Goal: Complete application form

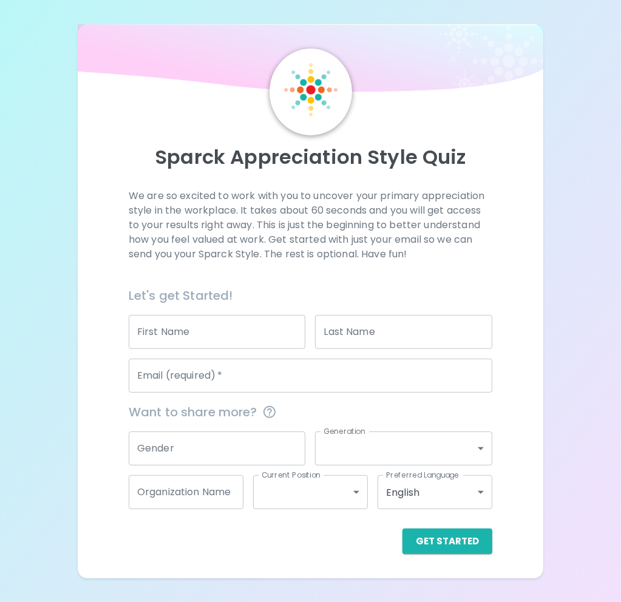
click at [211, 336] on input "First Name" at bounding box center [217, 332] width 177 height 34
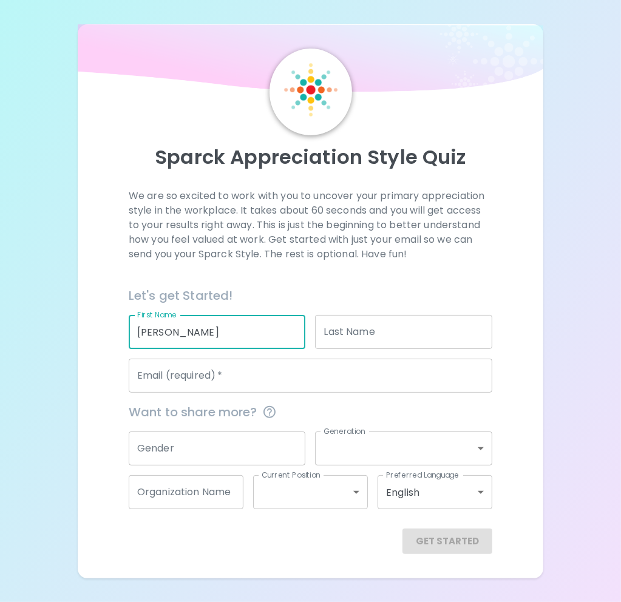
type input "[PERSON_NAME]"
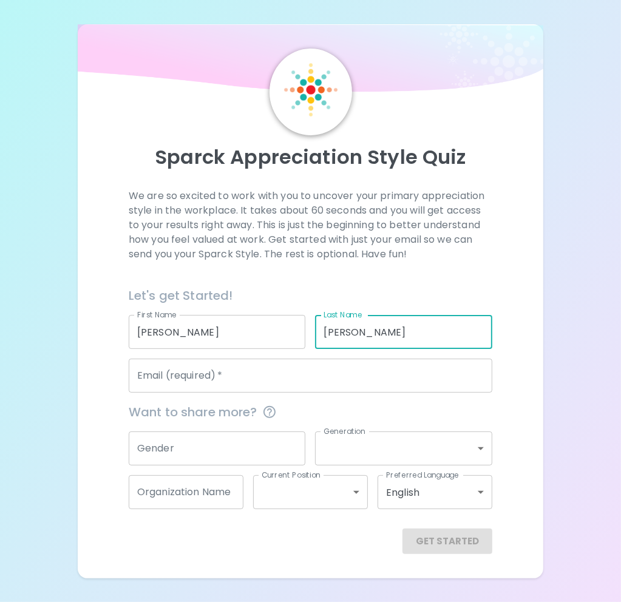
type input "[PERSON_NAME]"
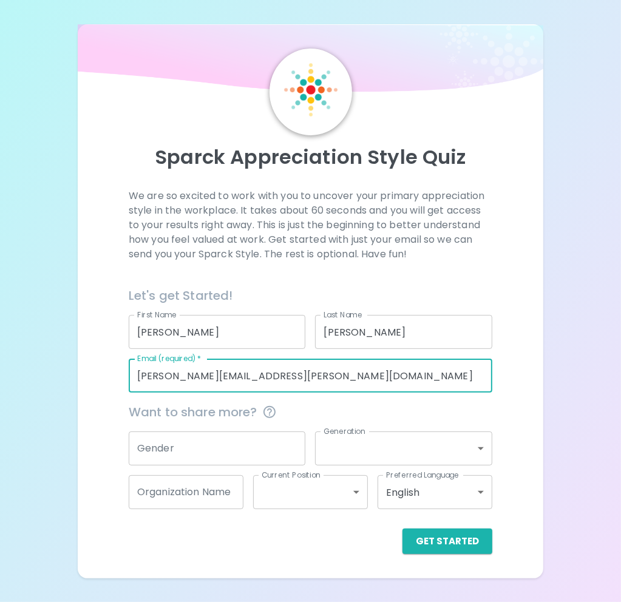
type input "[PERSON_NAME][EMAIL_ADDRESS][PERSON_NAME][DOMAIN_NAME]"
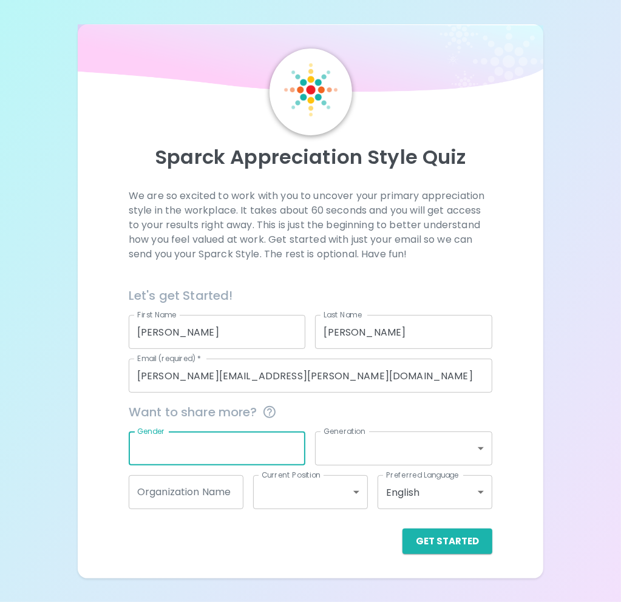
click at [285, 428] on input "Gender" at bounding box center [217, 449] width 177 height 34
type input "[DEMOGRAPHIC_DATA]"
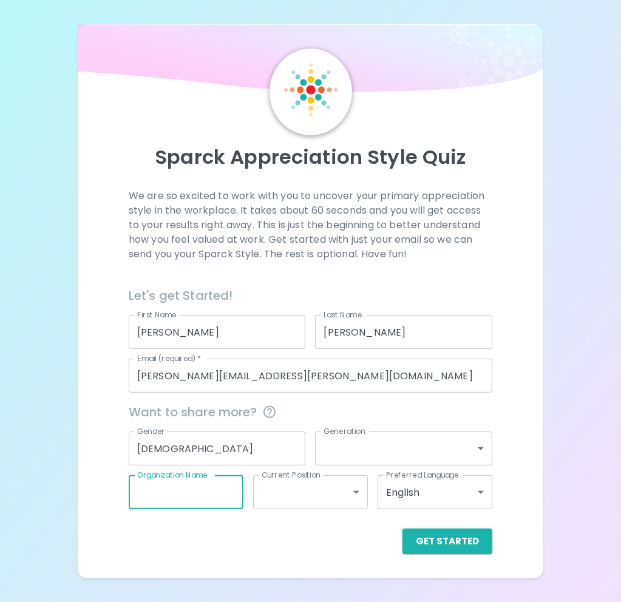
click at [216, 428] on input "Organization Name" at bounding box center [186, 492] width 115 height 34
type input "Prolink"
click at [357, 428] on body "Sparck Appreciation Style Quiz We are so excited to work with you to uncover yo…" at bounding box center [310, 310] width 621 height 621
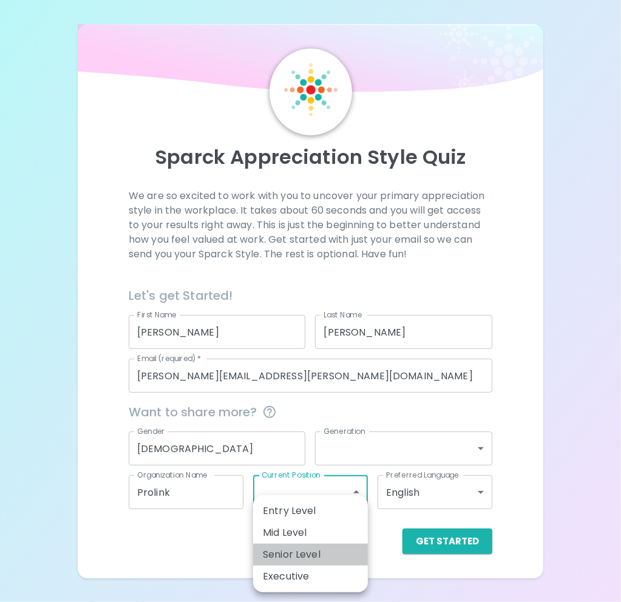
click at [314, 428] on li "Senior Level" at bounding box center [310, 555] width 115 height 22
type input "senior_level"
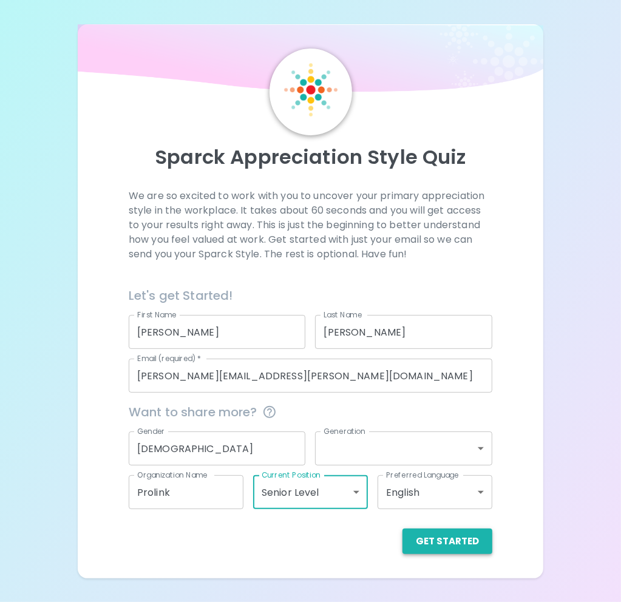
click at [459, 428] on button "Get Started" at bounding box center [448, 542] width 90 height 26
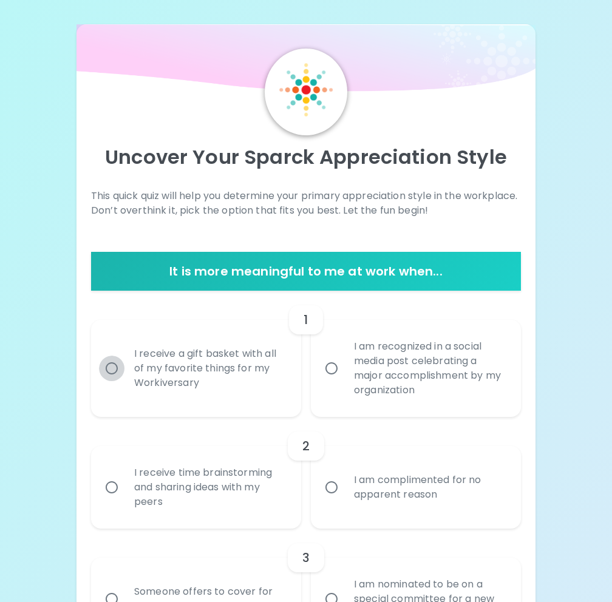
click at [112, 367] on input "I receive a gift basket with all of my favorite things for my Workiversary" at bounding box center [112, 369] width 26 height 26
radio input "true"
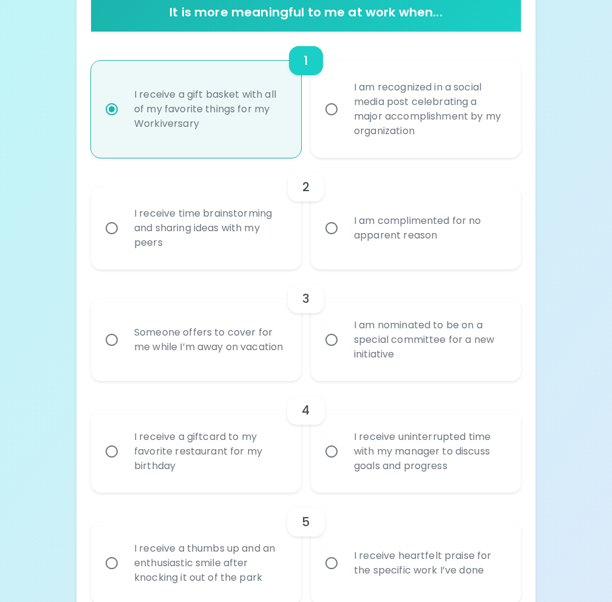
scroll to position [279, 0]
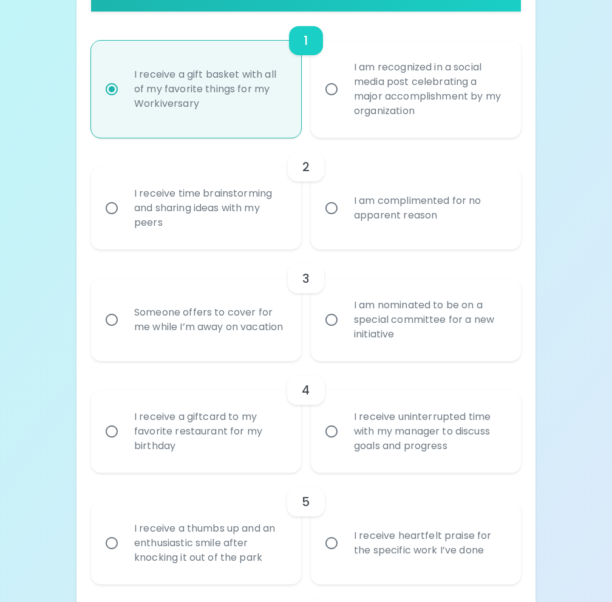
click at [115, 428] on input "I receive a giftcard to my favorite restaurant for my birthday" at bounding box center [112, 432] width 26 height 26
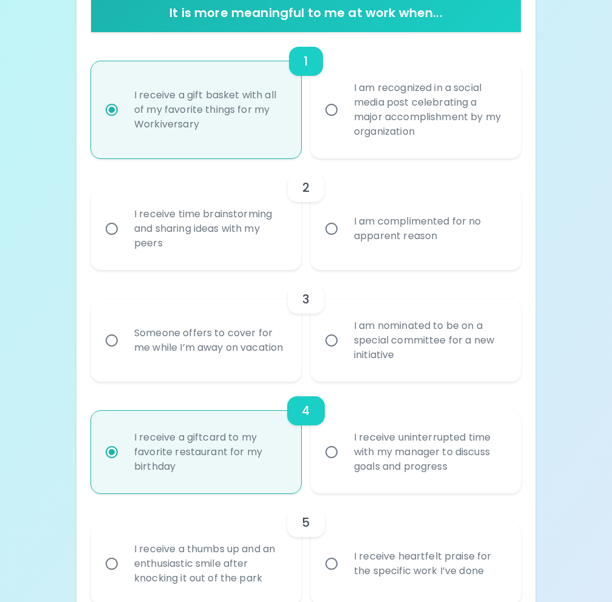
scroll to position [304, 0]
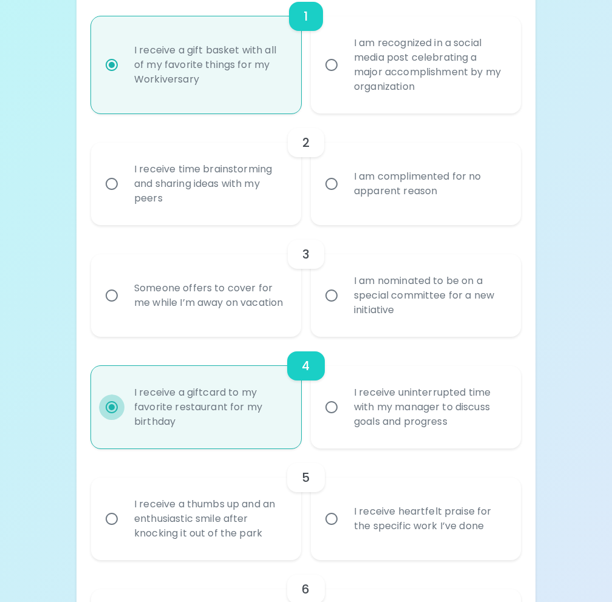
click at [111, 407] on input "I receive a giftcard to my favorite restaurant for my birthday" at bounding box center [112, 408] width 26 height 26
radio input "true"
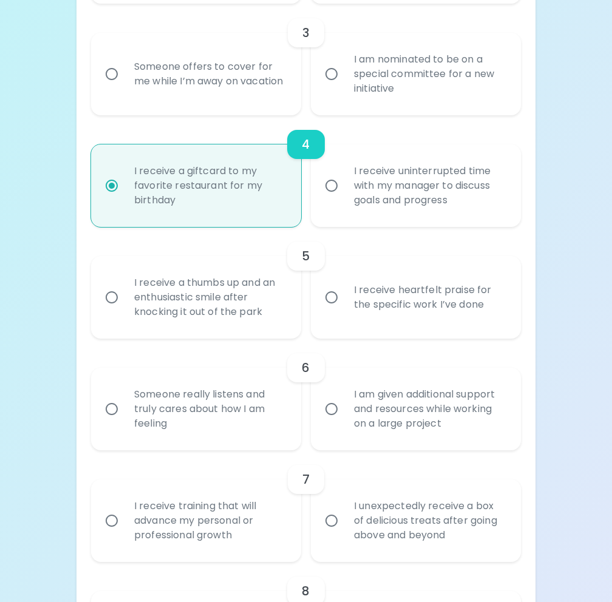
scroll to position [547, 0]
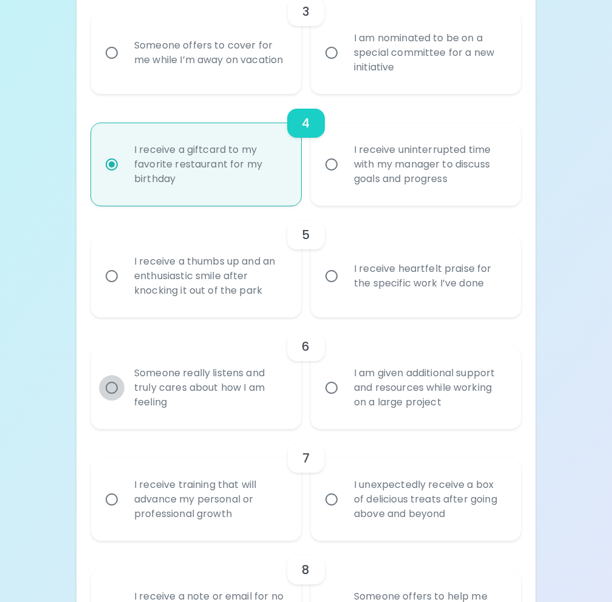
click at [113, 387] on input "Someone really listens and truly cares about how I am feeling" at bounding box center [112, 388] width 26 height 26
radio input "false"
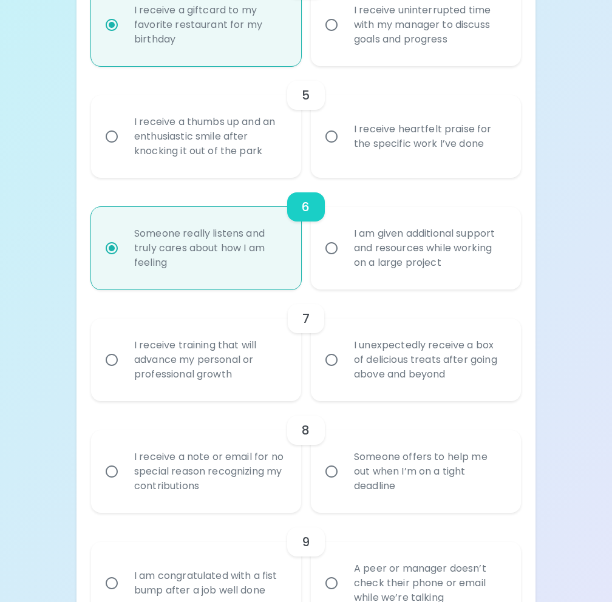
scroll to position [704, 0]
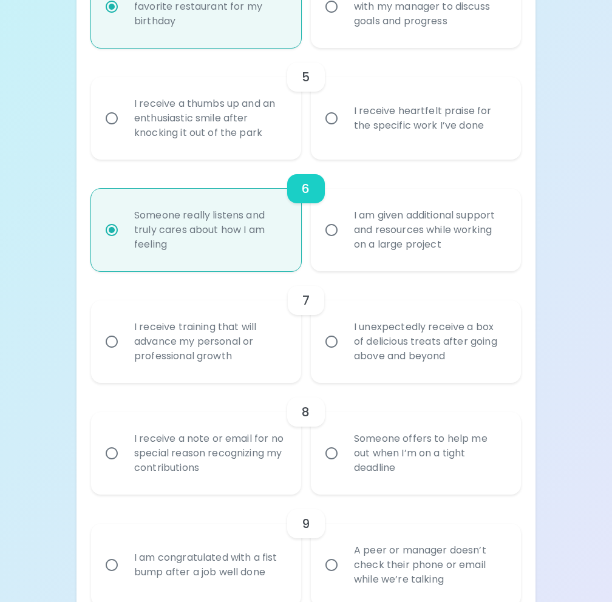
radio input "true"
click at [112, 428] on input "I receive a note or email for no special reason recognizing my contributions" at bounding box center [112, 454] width 26 height 26
radio input "false"
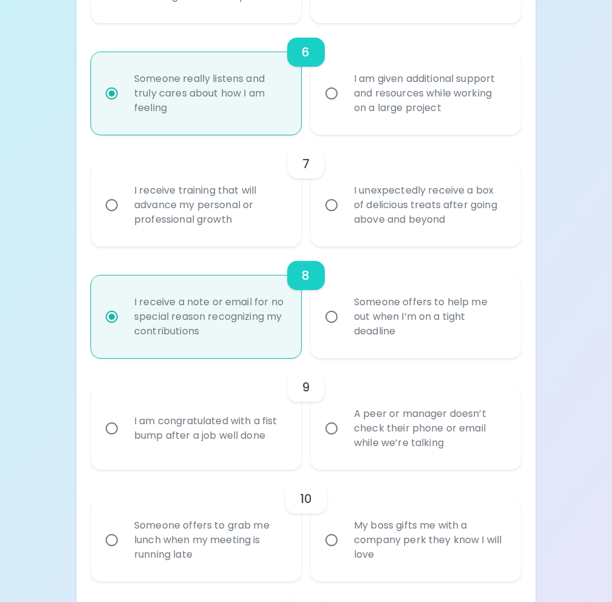
scroll to position [862, 0]
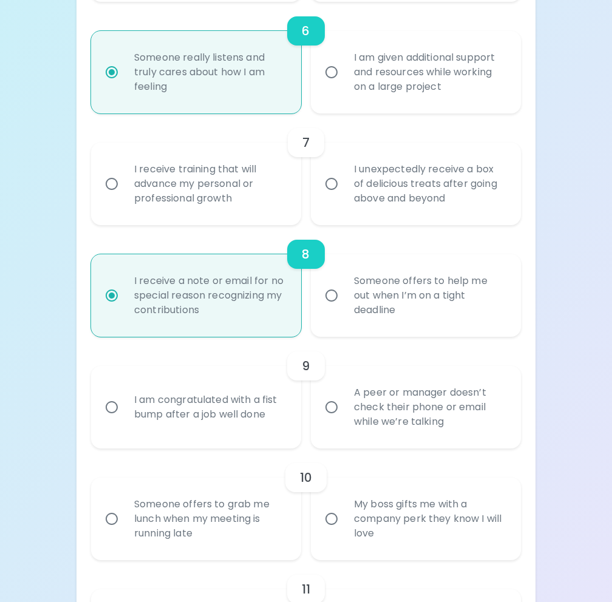
radio input "true"
click at [333, 295] on input "Someone offers to help me out when I’m on a tight deadline" at bounding box center [332, 296] width 26 height 26
radio input "false"
radio input "true"
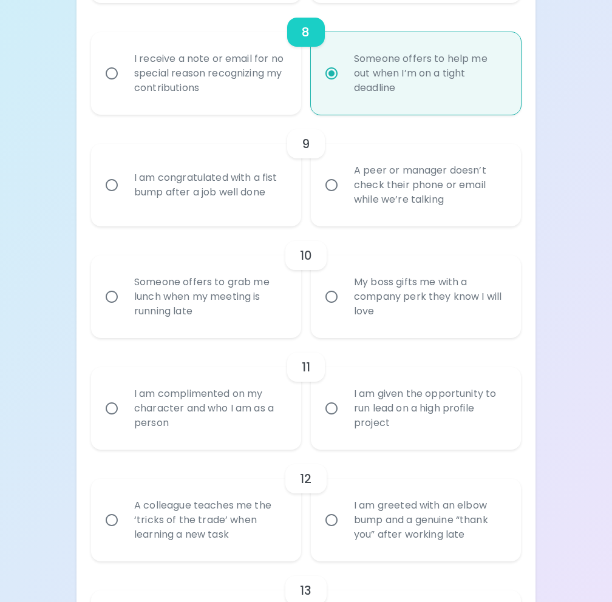
scroll to position [1105, 0]
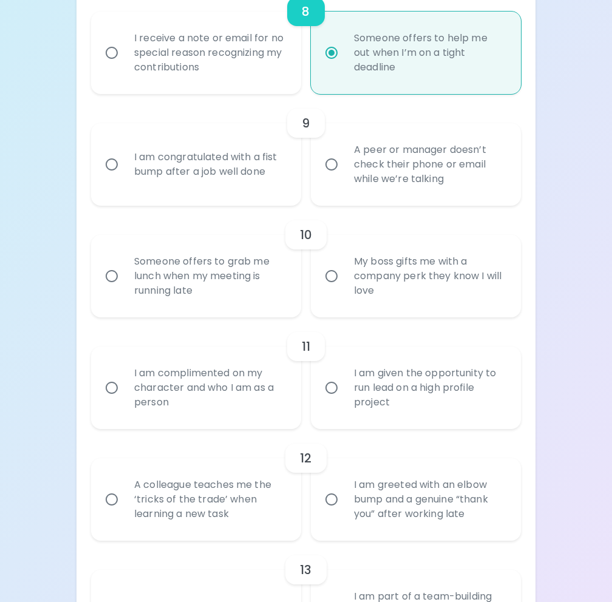
radio input "true"
click at [335, 281] on input "My boss gifts me with a company perk they know I will love" at bounding box center [332, 277] width 26 height 26
radio input "false"
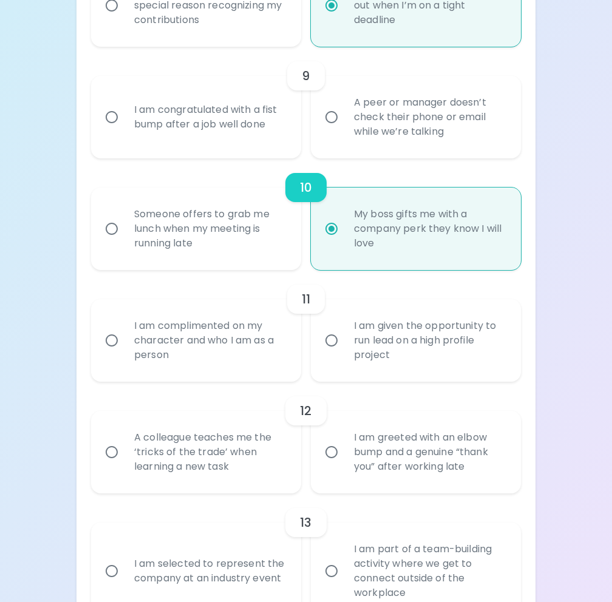
scroll to position [1202, 0]
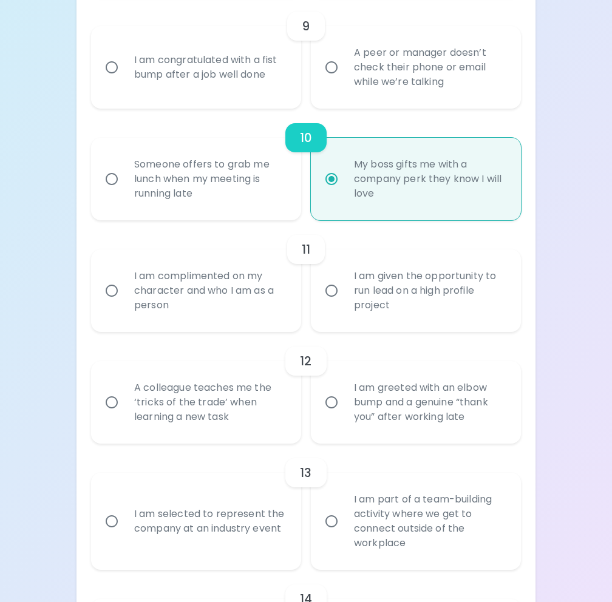
radio input "true"
click at [115, 287] on input "I am complimented on my character and who I am as a person" at bounding box center [112, 291] width 26 height 26
radio input "false"
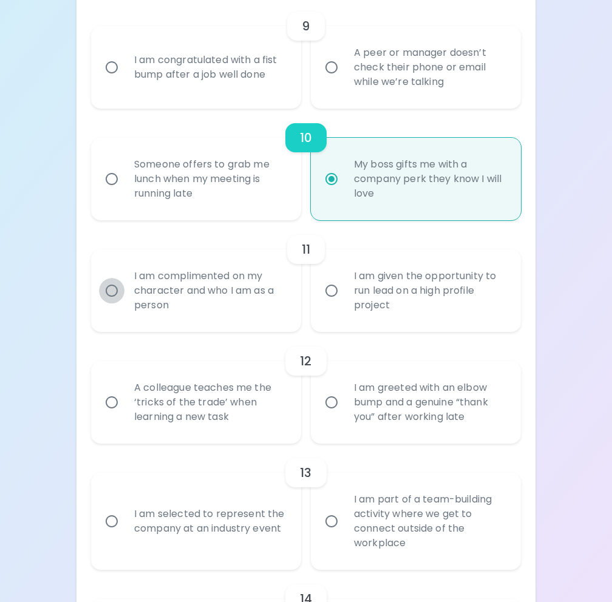
radio input "false"
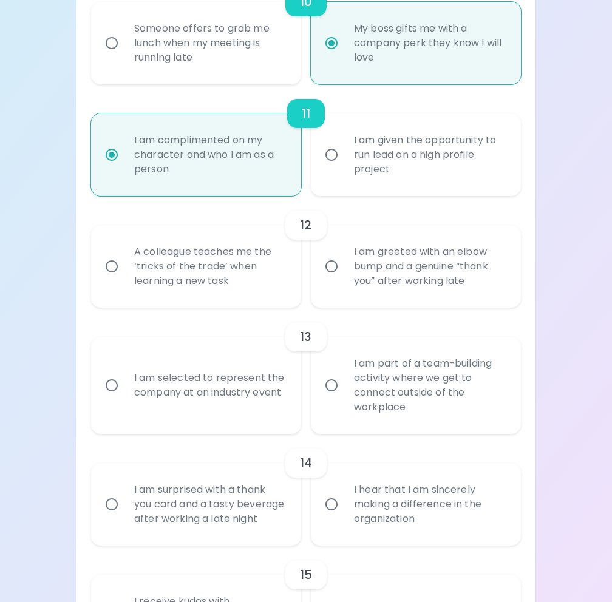
scroll to position [1360, 0]
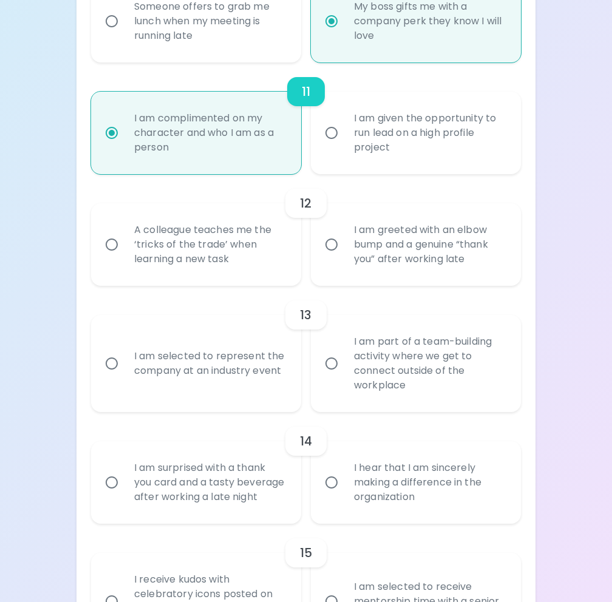
radio input "true"
click at [110, 360] on input "I am selected to represent the company at an industry event" at bounding box center [112, 364] width 26 height 26
radio input "false"
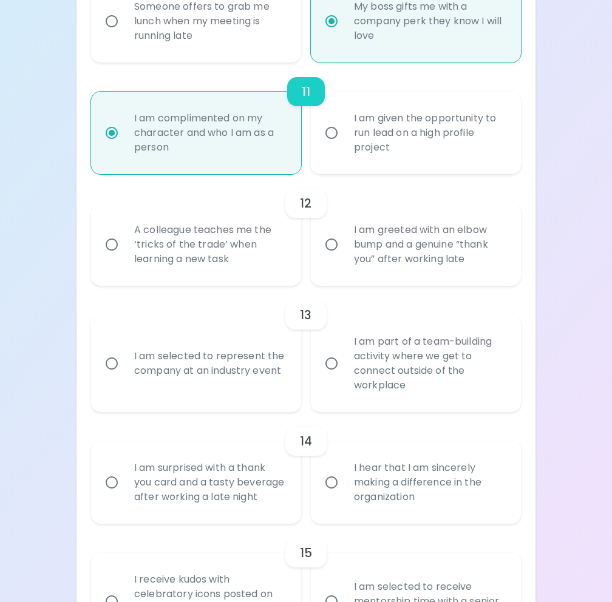
radio input "false"
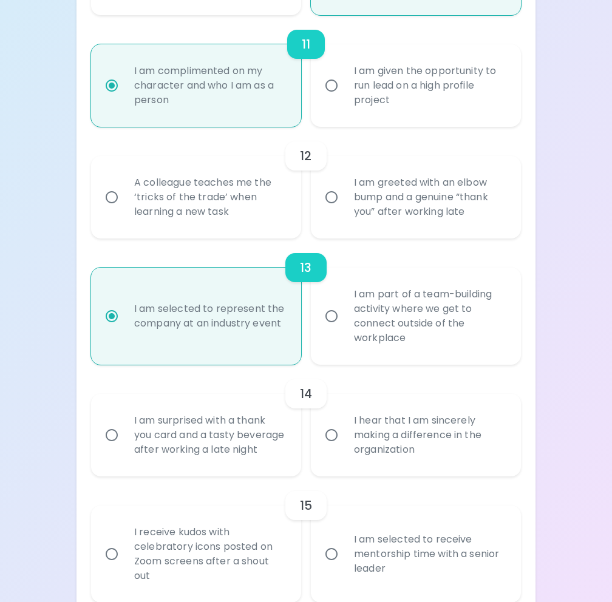
scroll to position [1457, 0]
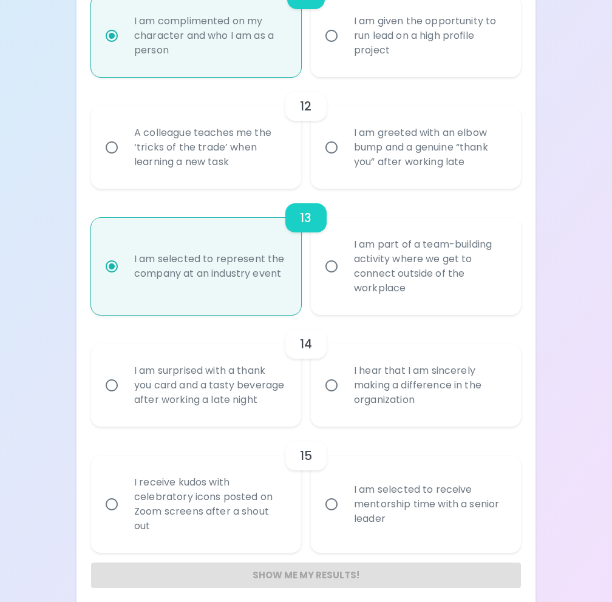
radio input "true"
click at [114, 390] on input "I am surprised with a thank you card and a tasty beverage after working a late …" at bounding box center [112, 386] width 26 height 26
radio input "false"
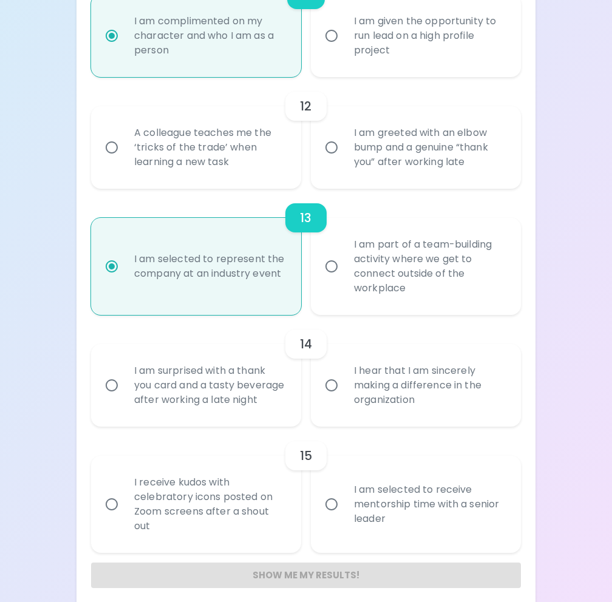
radio input "false"
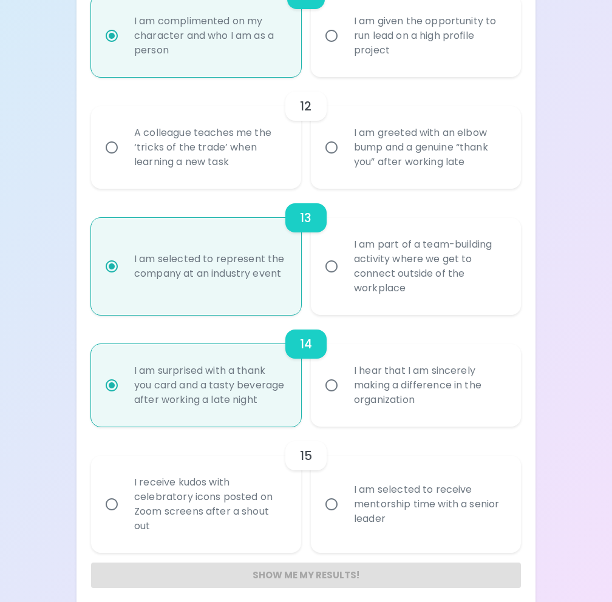
scroll to position [1482, 0]
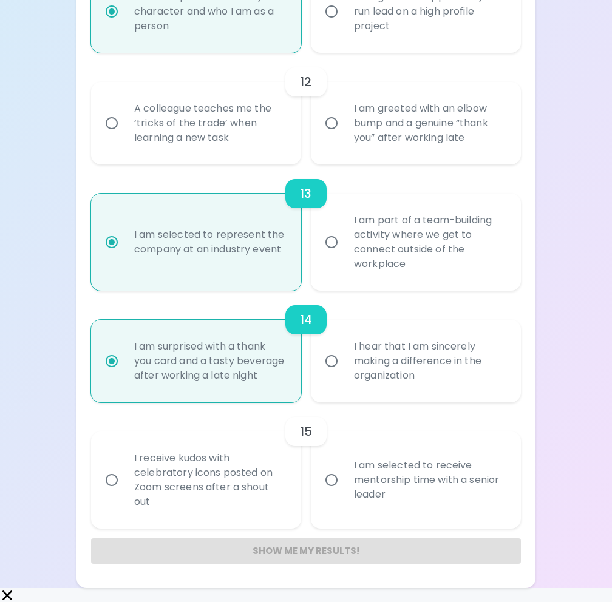
radio input "true"
click at [336, 366] on input "I hear that I am sincerely making a difference in the organization" at bounding box center [332, 362] width 26 height 26
radio input "false"
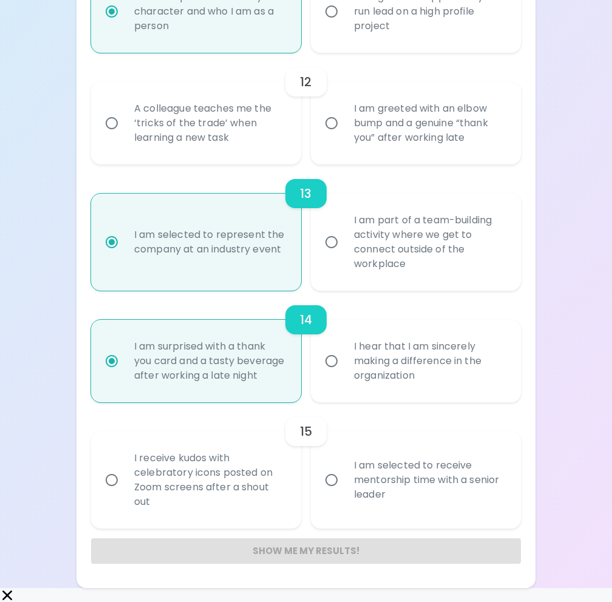
radio input "false"
radio input "true"
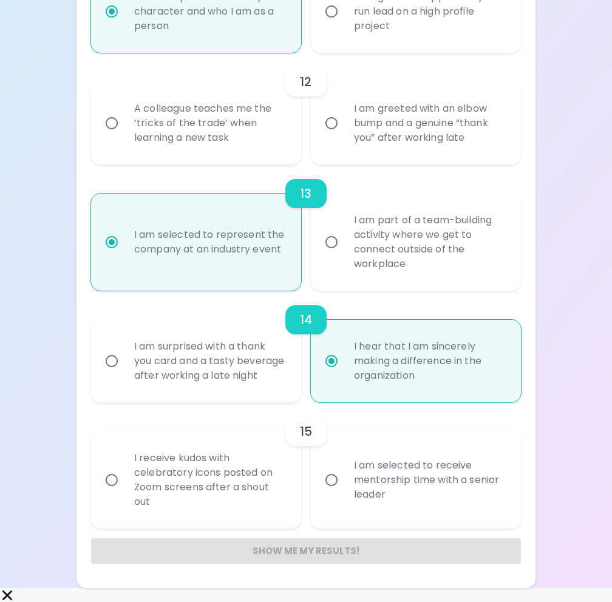
radio input "true"
click at [319, 428] on div "Show me my results!" at bounding box center [306, 552] width 430 height 26
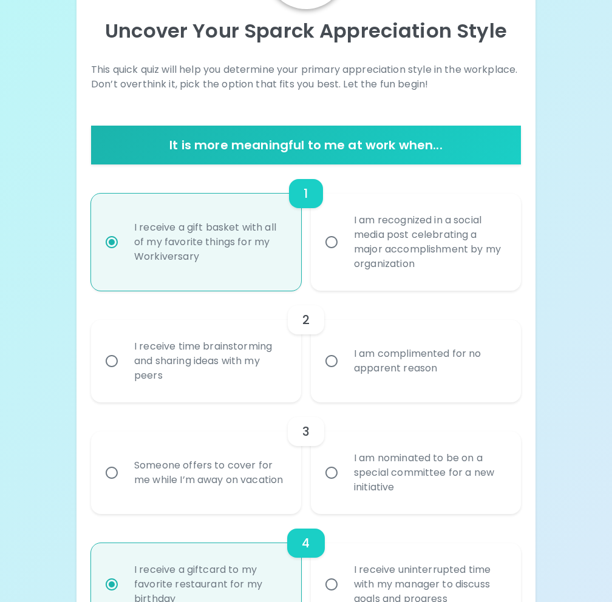
scroll to position [0, 0]
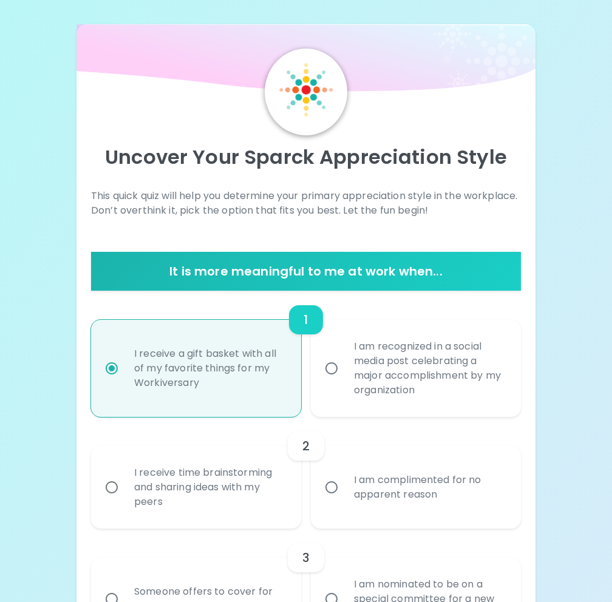
click at [369, 276] on h6 "It is more meaningful to me at work when..." at bounding box center [306, 271] width 420 height 19
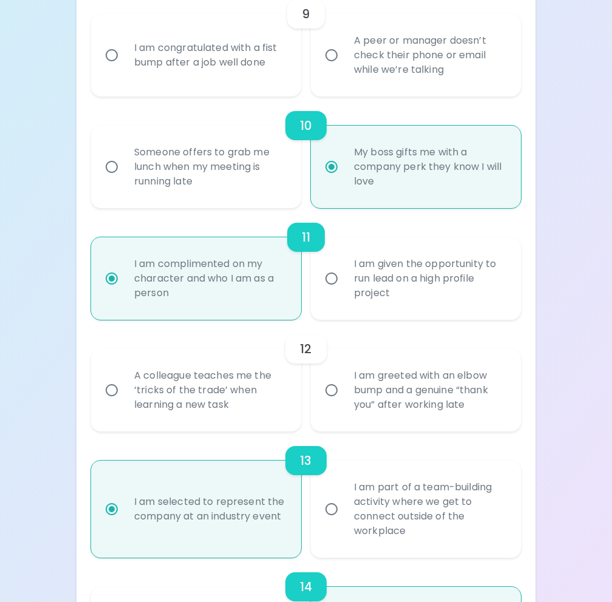
scroll to position [1482, 0]
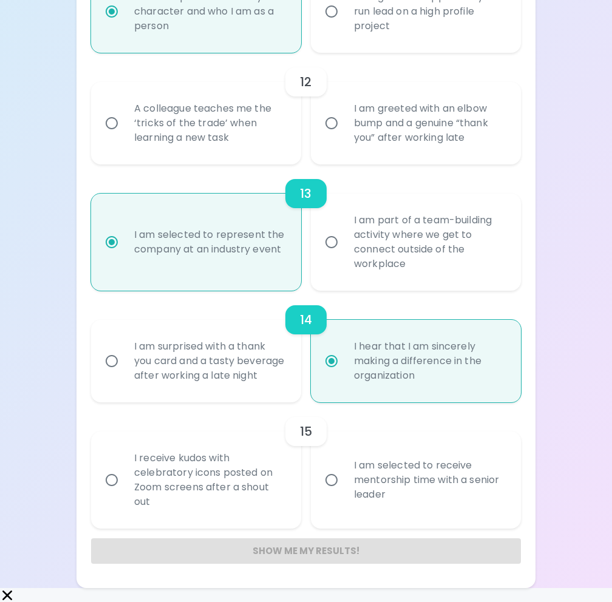
click at [292, 428] on div "Show me my results!" at bounding box center [306, 552] width 430 height 26
click at [307, 428] on h6 "15" at bounding box center [306, 431] width 12 height 19
click at [351, 364] on div "I hear that I am sincerely making a difference in the organization" at bounding box center [429, 361] width 170 height 73
click at [344, 364] on input "I hear that I am sincerely making a difference in the organization" at bounding box center [332, 362] width 26 height 26
click at [332, 368] on input "I hear that I am sincerely making a difference in the organization" at bounding box center [332, 362] width 26 height 26
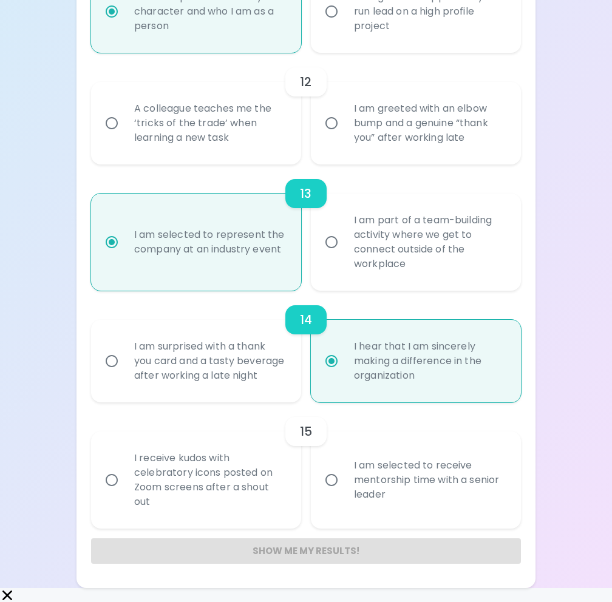
click at [326, 428] on div "Show me my results!" at bounding box center [306, 552] width 430 height 26
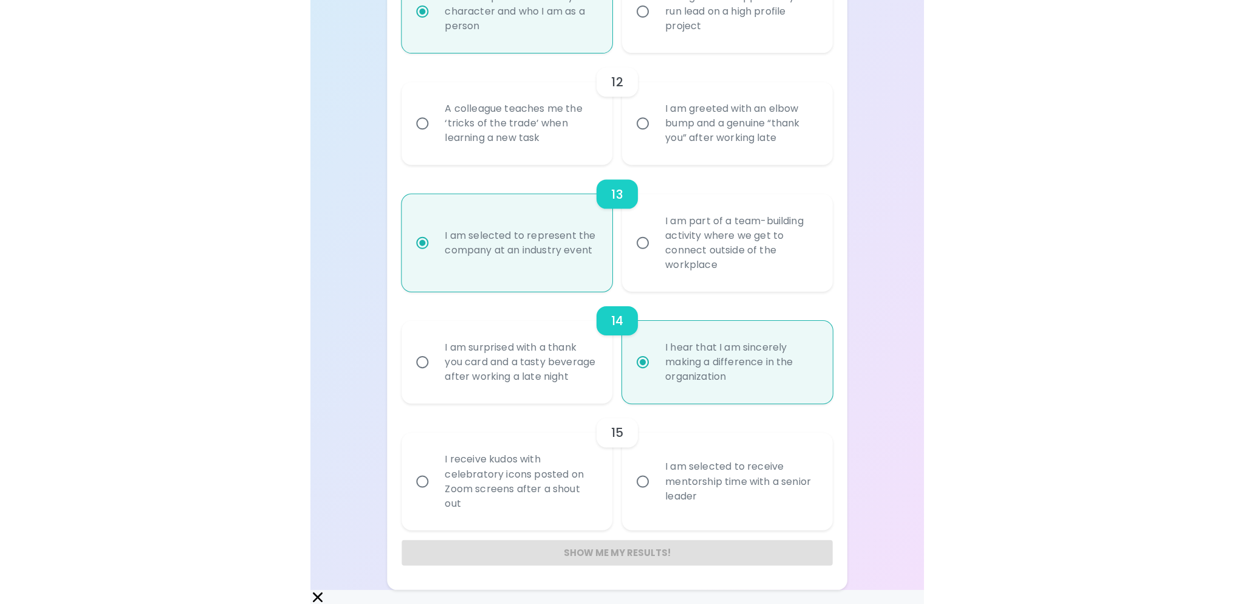
scroll to position [1394, 0]
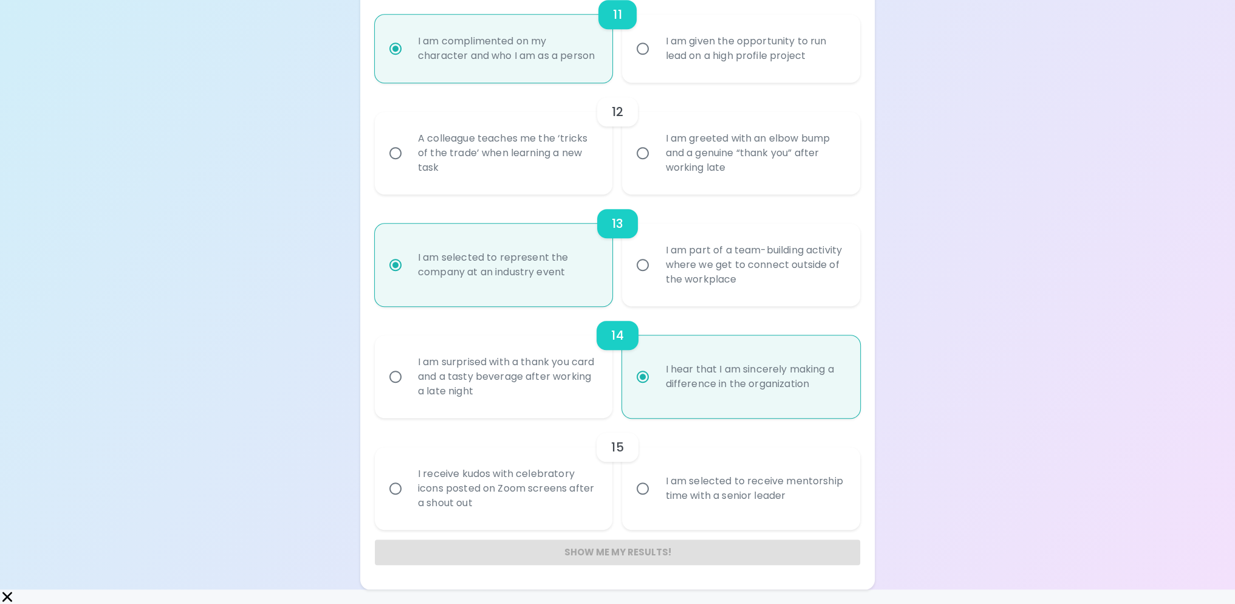
click at [667, 428] on div "Show me my results!" at bounding box center [617, 552] width 485 height 26
drag, startPoint x: 655, startPoint y: 553, endPoint x: 706, endPoint y: 475, distance: 93.5
click at [655, 428] on div "Show me my results!" at bounding box center [617, 547] width 485 height 35
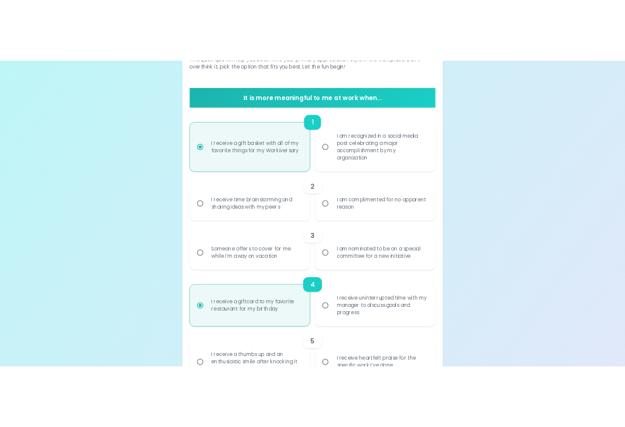
scroll to position [179, 0]
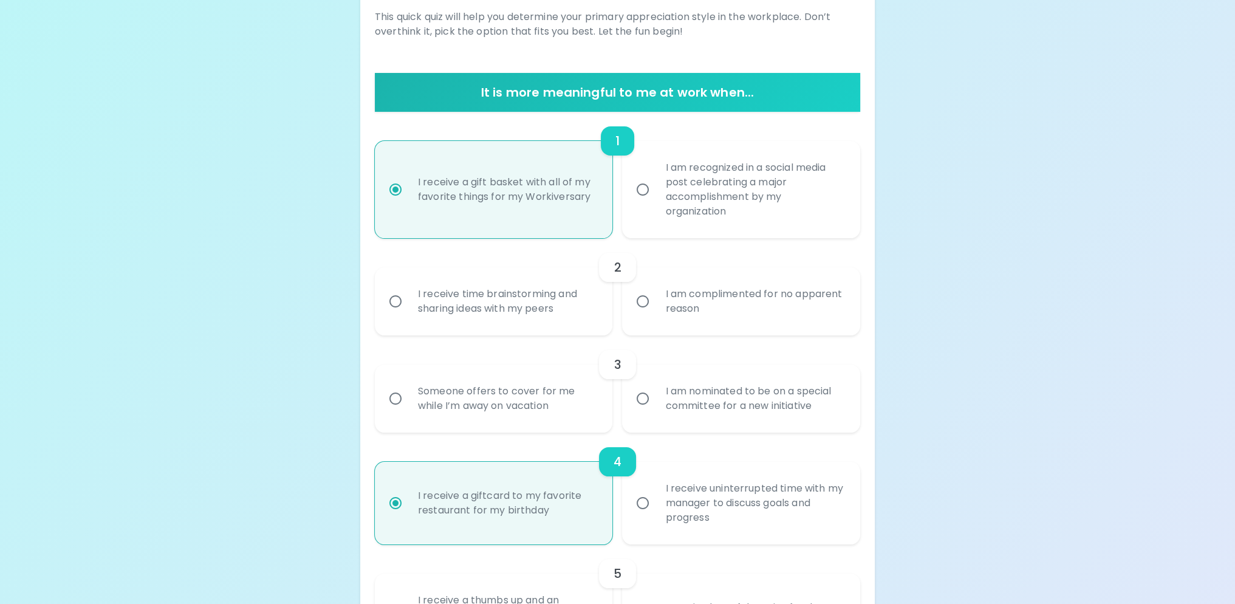
radio input "true"
click at [390, 186] on input "I receive a gift basket with all of my favorite things for my Workiversary" at bounding box center [396, 190] width 26 height 26
click at [620, 135] on div "1" at bounding box center [617, 140] width 33 height 29
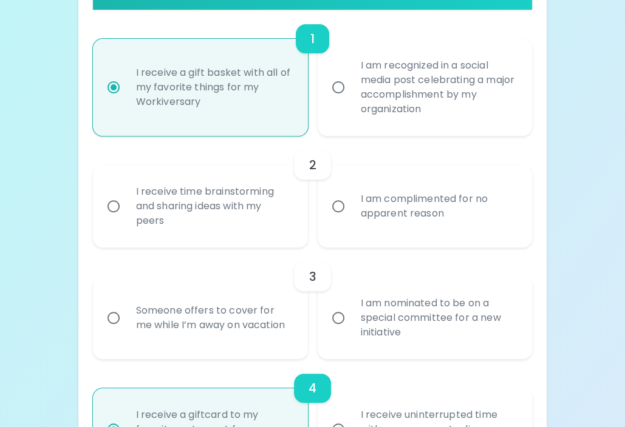
scroll to position [301, 0]
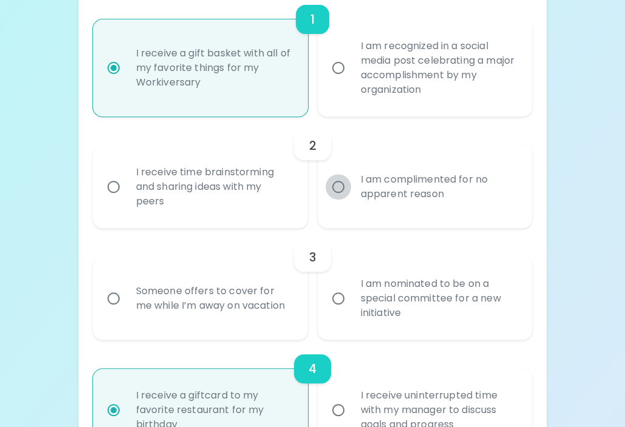
click at [340, 183] on input "I am complimented for no apparent reason" at bounding box center [338, 187] width 26 height 26
radio input "false"
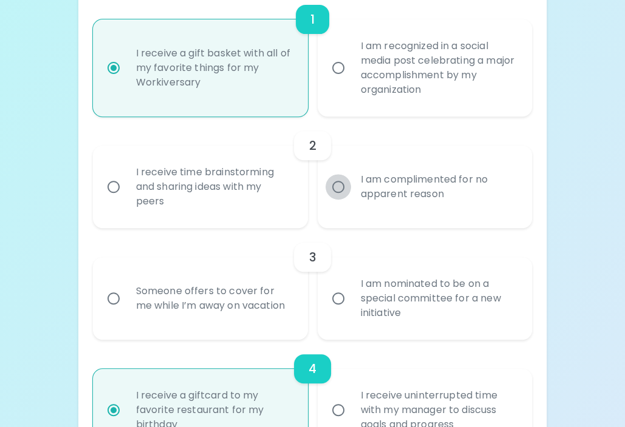
radio input "false"
radio input "true"
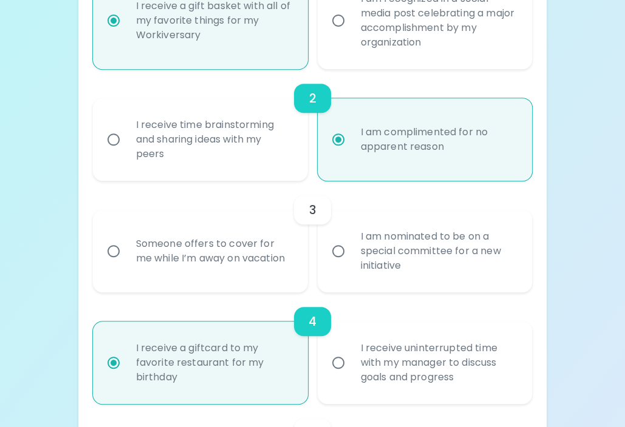
scroll to position [398, 0]
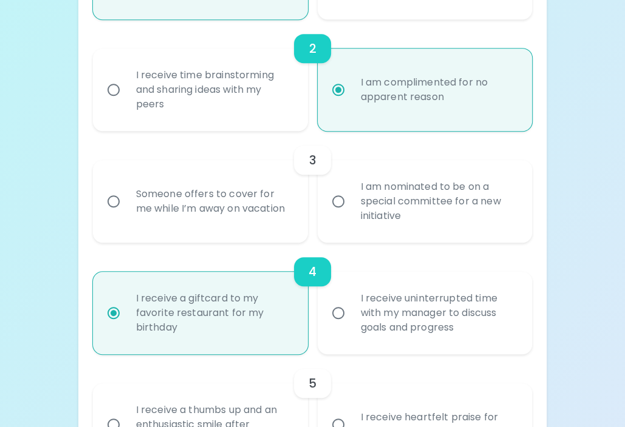
radio input "true"
click at [112, 201] on input "Someone offers to cover for me while I’m away on vacation" at bounding box center [114, 202] width 26 height 26
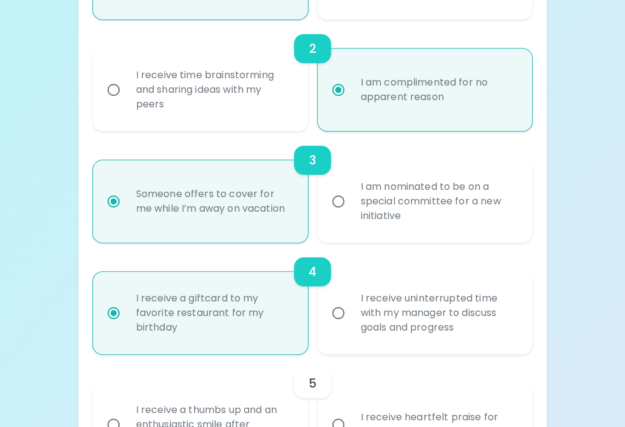
radio input "false"
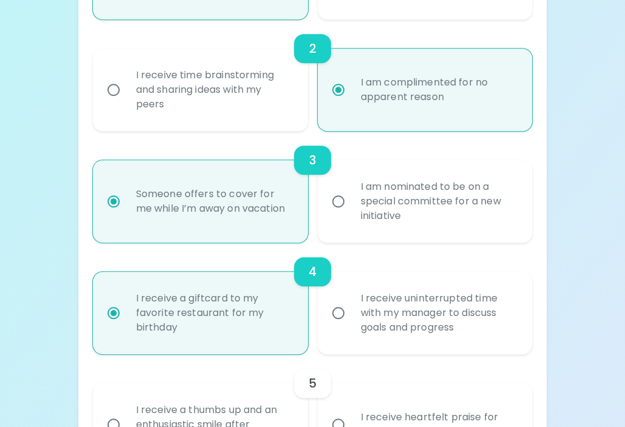
radio input "false"
radio input "true"
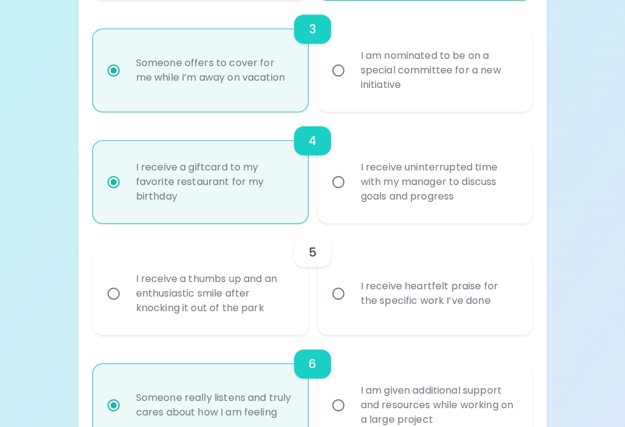
scroll to position [616, 0]
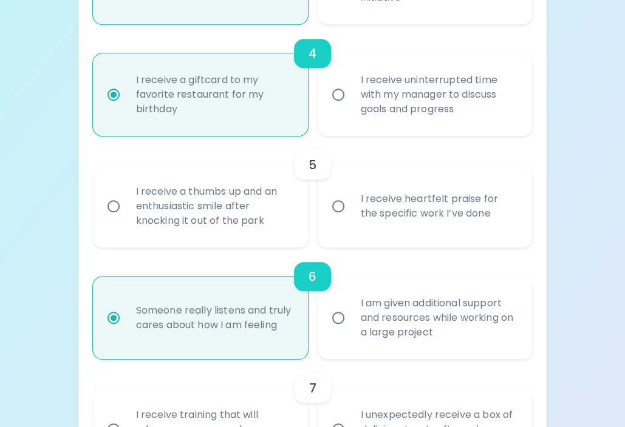
radio input "true"
click at [340, 208] on input "I receive heartfelt praise for the specific work I’ve done" at bounding box center [338, 207] width 26 height 26
radio input "false"
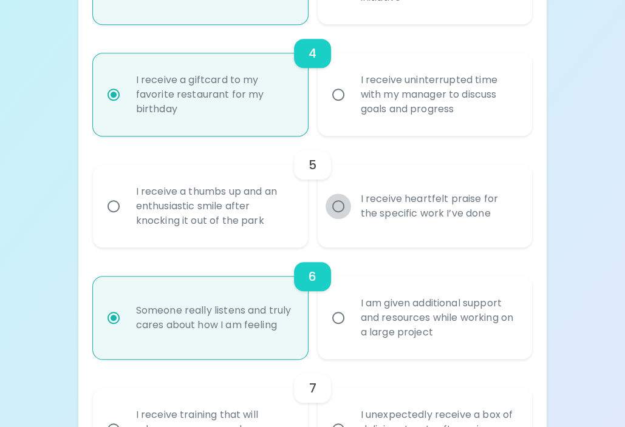
radio input "false"
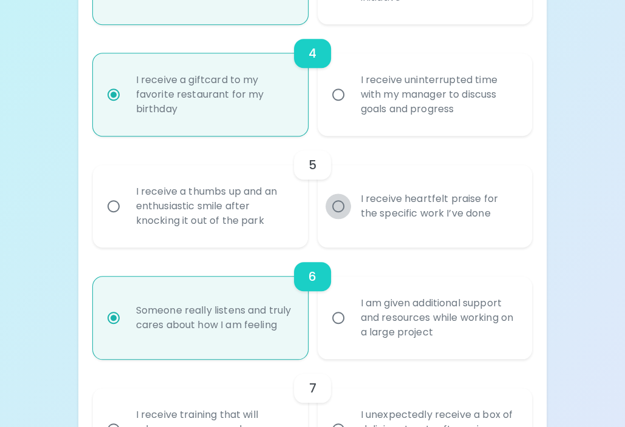
radio input "false"
radio input "true"
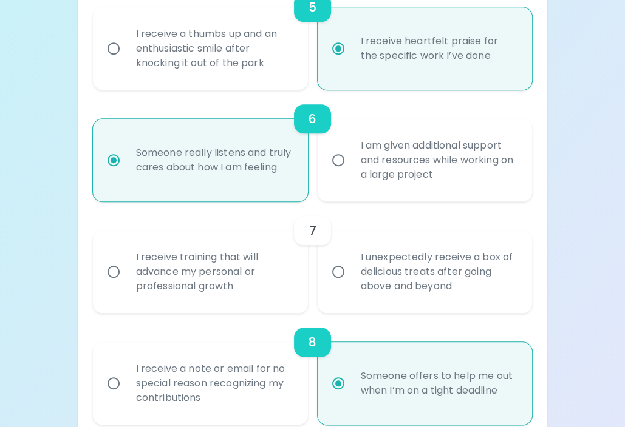
scroll to position [835, 0]
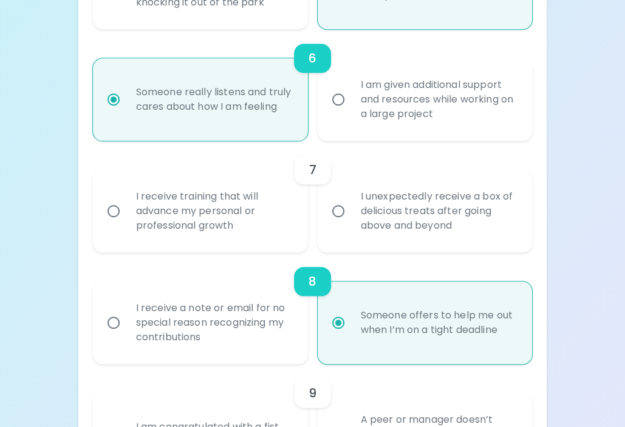
radio input "true"
click at [336, 208] on input "I unexpectedly receive a box of delicious treats after going above and beyond" at bounding box center [338, 212] width 26 height 26
radio input "false"
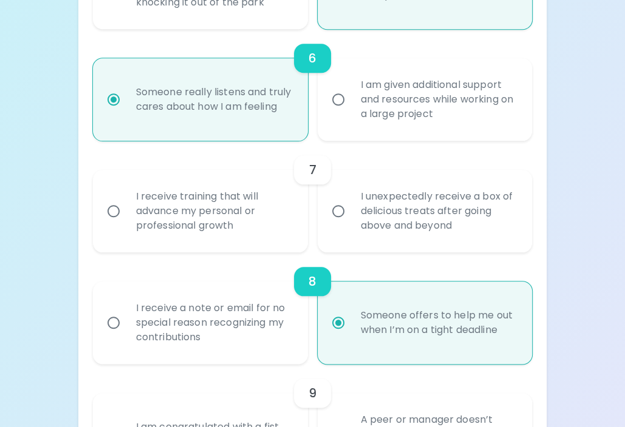
radio input "false"
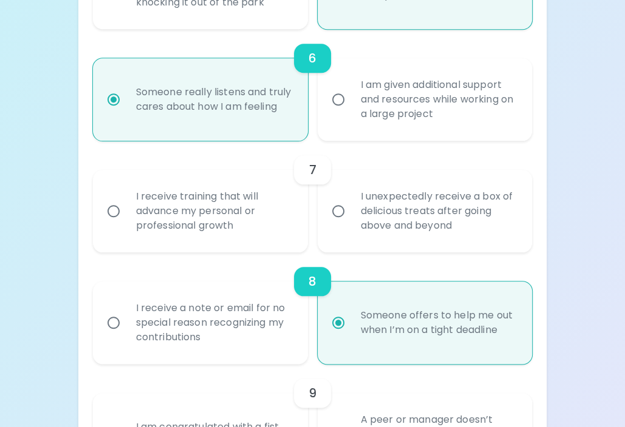
radio input "false"
radio input "true"
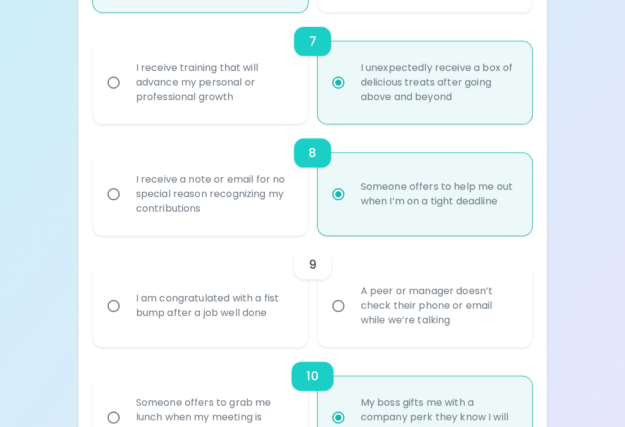
scroll to position [993, 0]
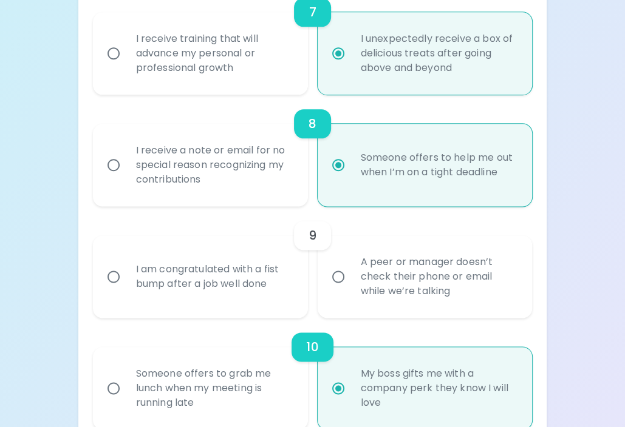
radio input "true"
click at [335, 275] on input "A peer or manager doesn’t check their phone or email while we’re talking" at bounding box center [338, 277] width 26 height 26
radio input "false"
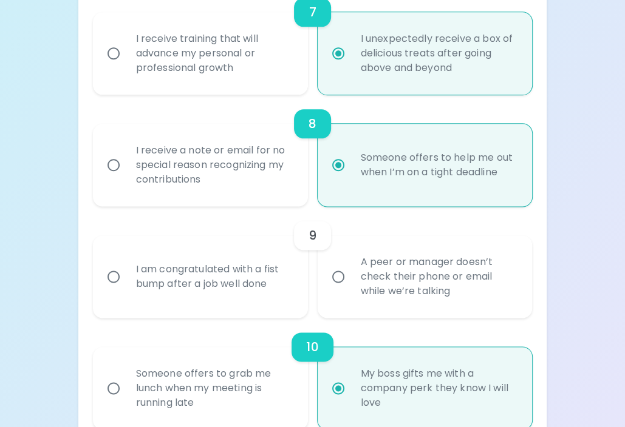
radio input "false"
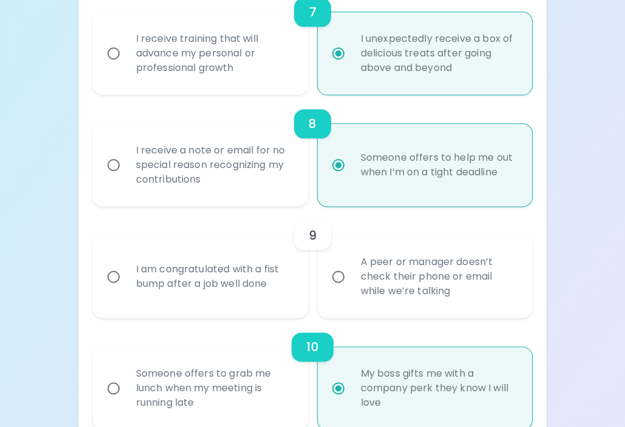
radio input "false"
radio input "true"
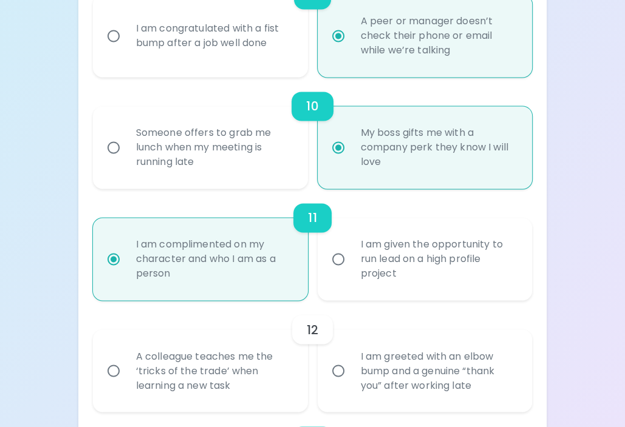
scroll to position [1333, 0]
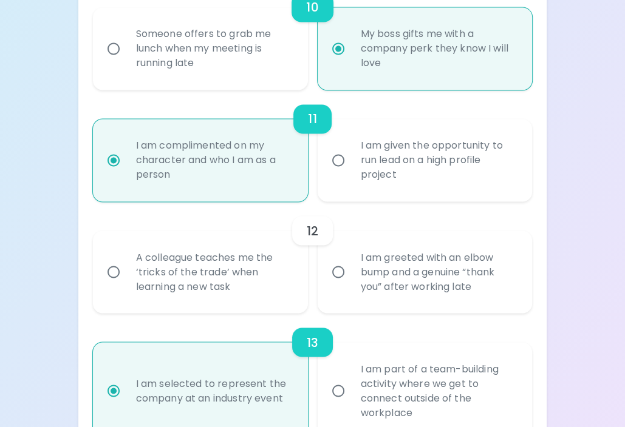
radio input "true"
click at [339, 268] on input "I am greeted with an elbow bump and a genuine “thank you” after working late" at bounding box center [338, 272] width 26 height 26
radio input "false"
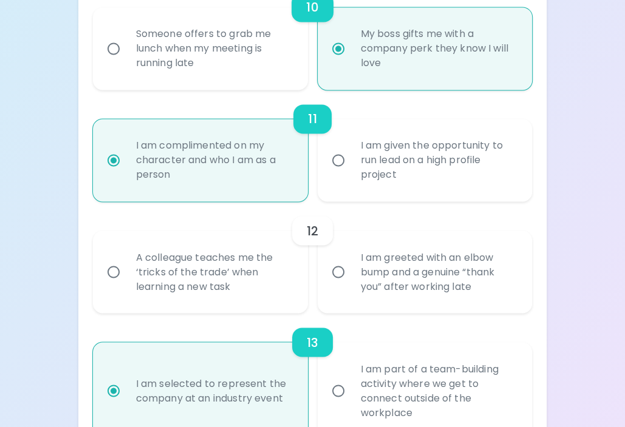
radio input "false"
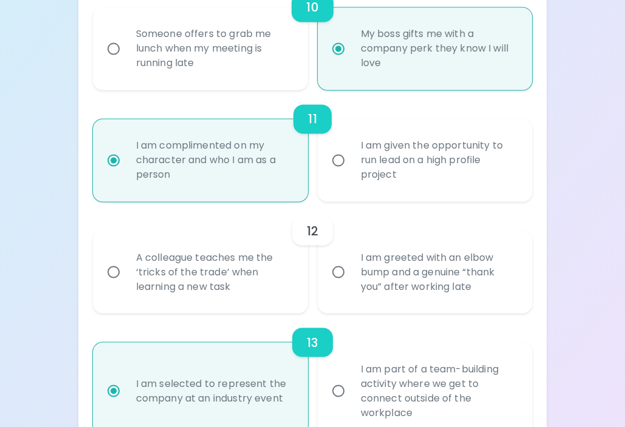
radio input "false"
radio input "true"
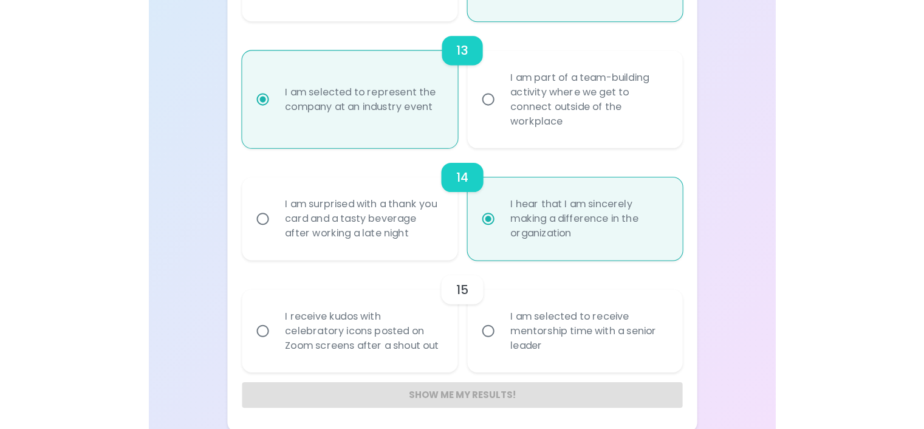
scroll to position [1627, 0]
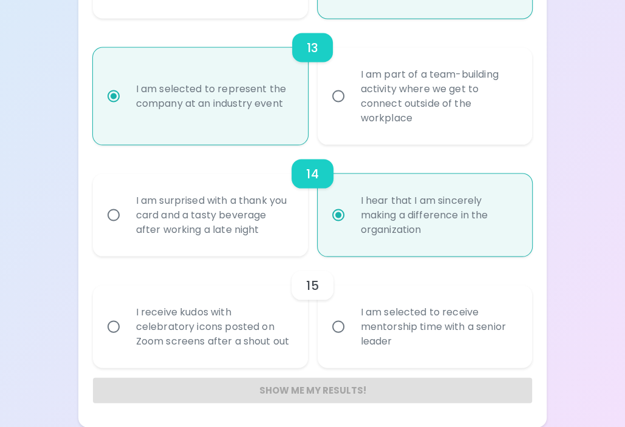
radio input "true"
click at [336, 322] on input "I am selected to receive mentorship time with a senior leader" at bounding box center [338, 328] width 26 height 26
radio input "false"
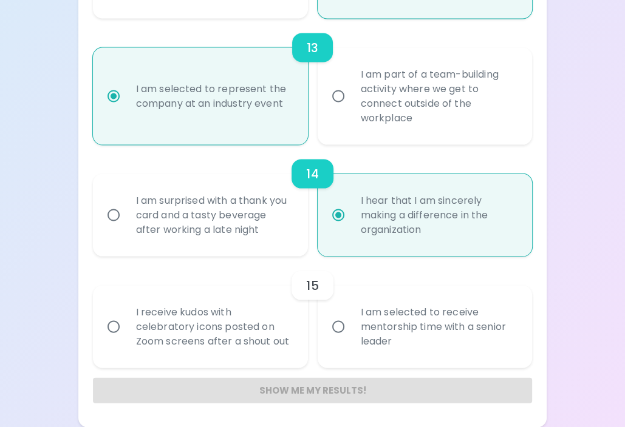
radio input "false"
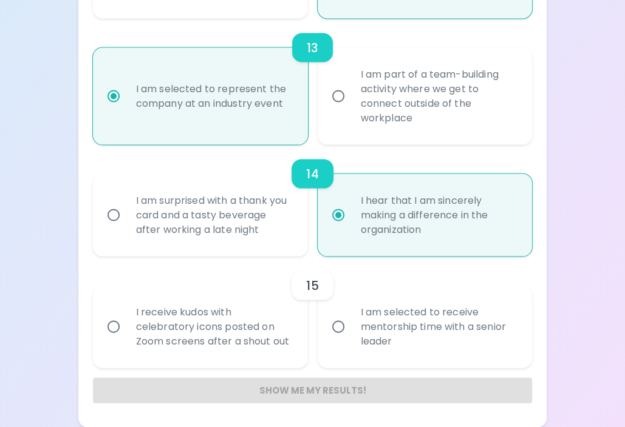
radio input "false"
radio input "true"
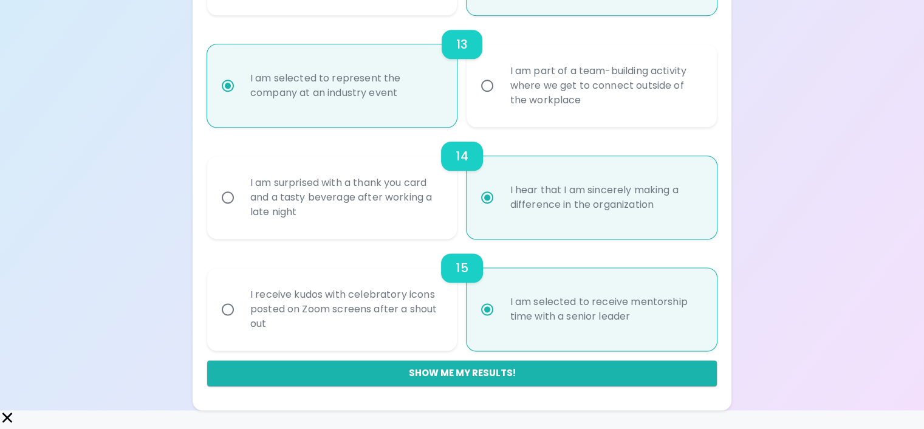
scroll to position [1899, 0]
radio input "true"
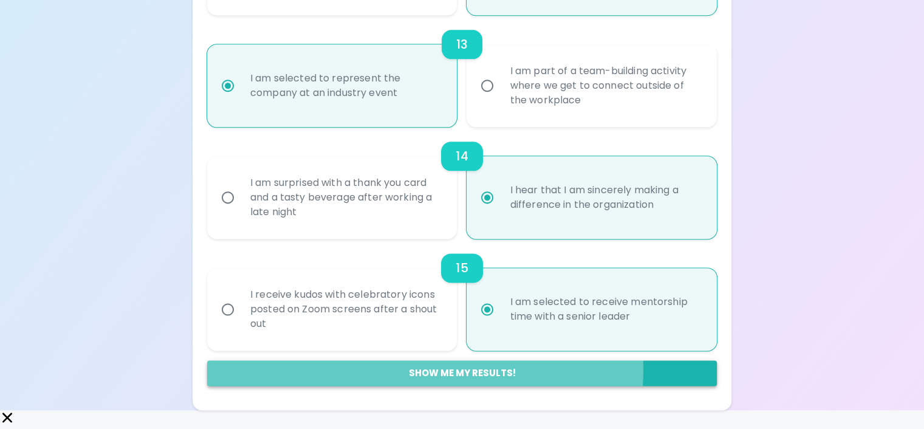
click at [502, 386] on button "Show me my results!" at bounding box center [461, 373] width 509 height 26
radio input "false"
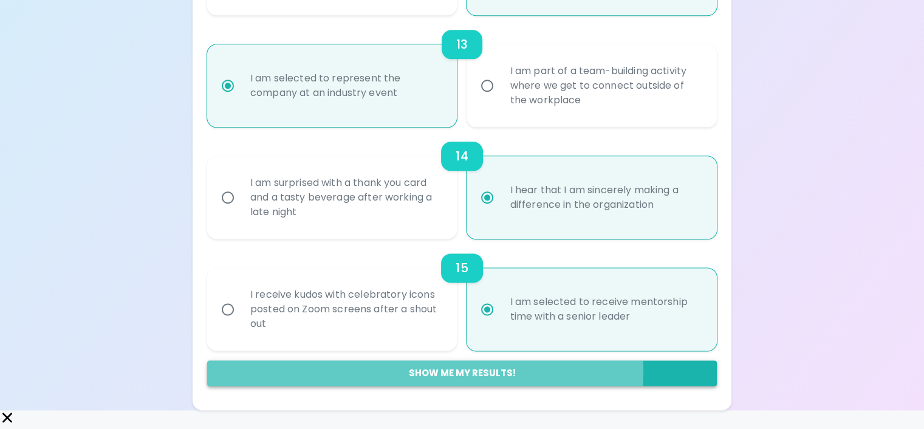
radio input "false"
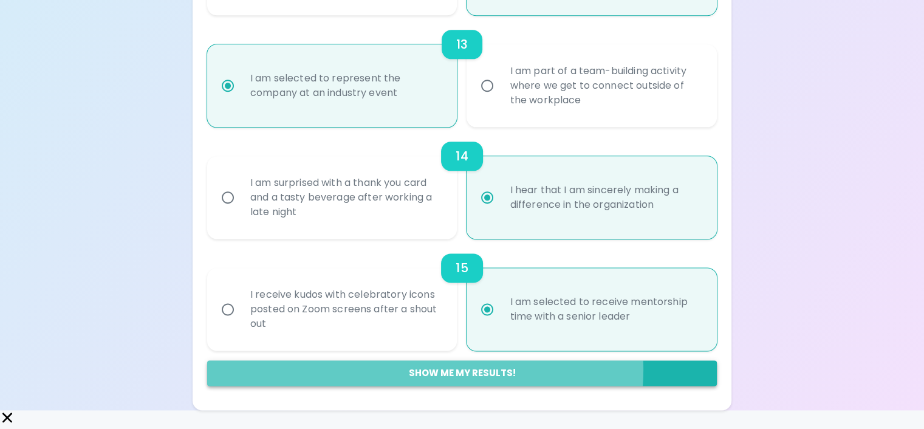
radio input "false"
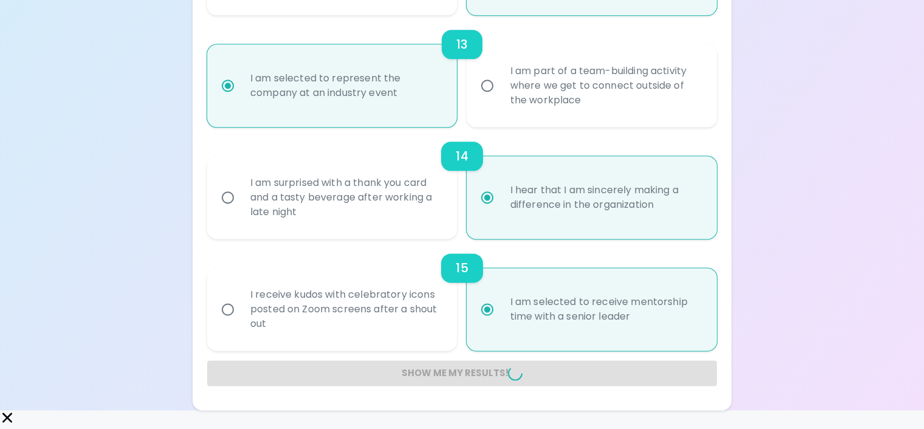
radio input "false"
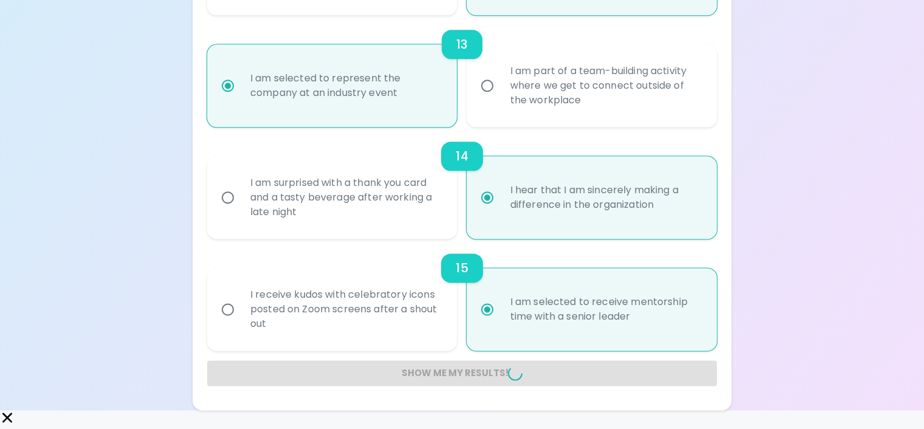
radio input "false"
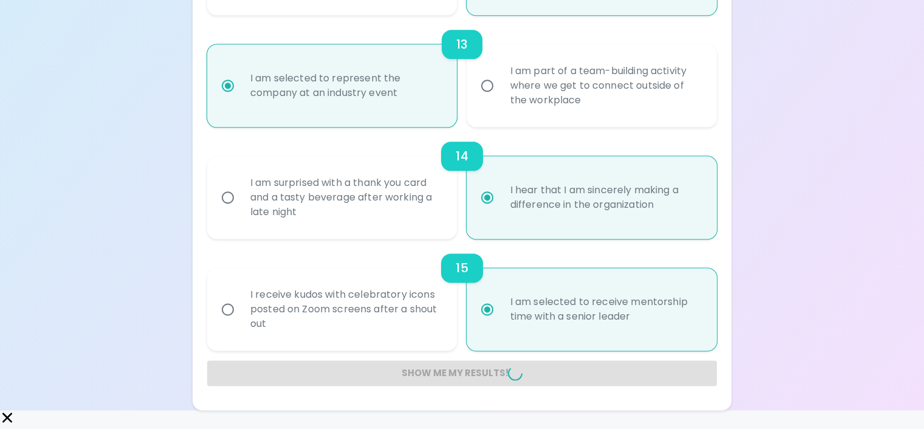
radio input "false"
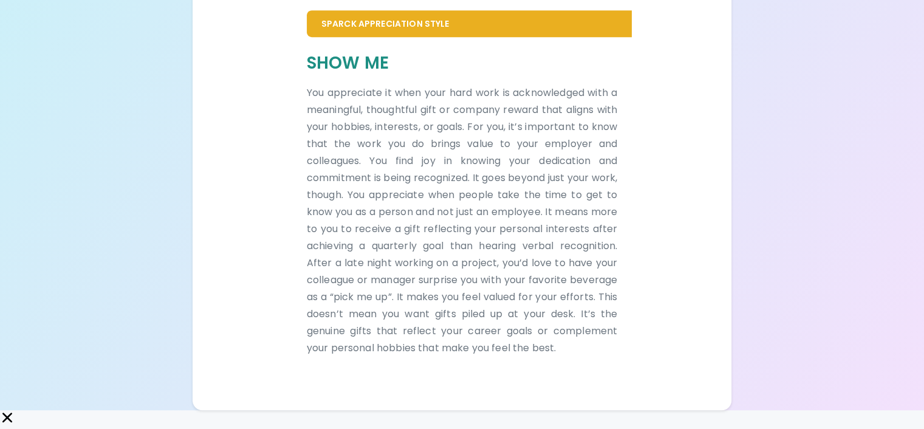
scroll to position [1085, 0]
